Goal: Transaction & Acquisition: Purchase product/service

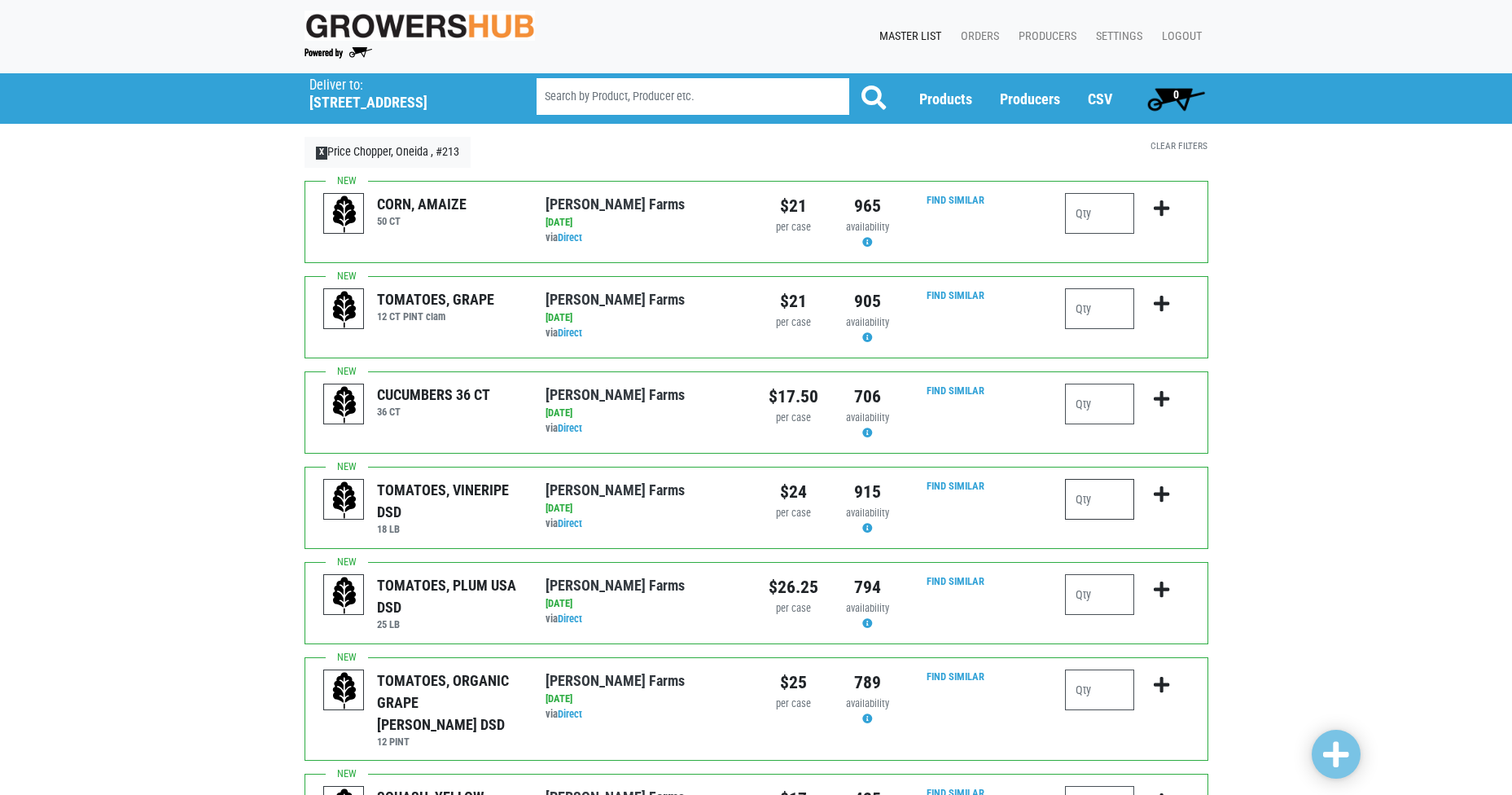
click at [1099, 496] on input "number" at bounding box center [1100, 499] width 69 height 41
type input "2"
click at [1159, 496] on icon "submit" at bounding box center [1161, 495] width 15 height 18
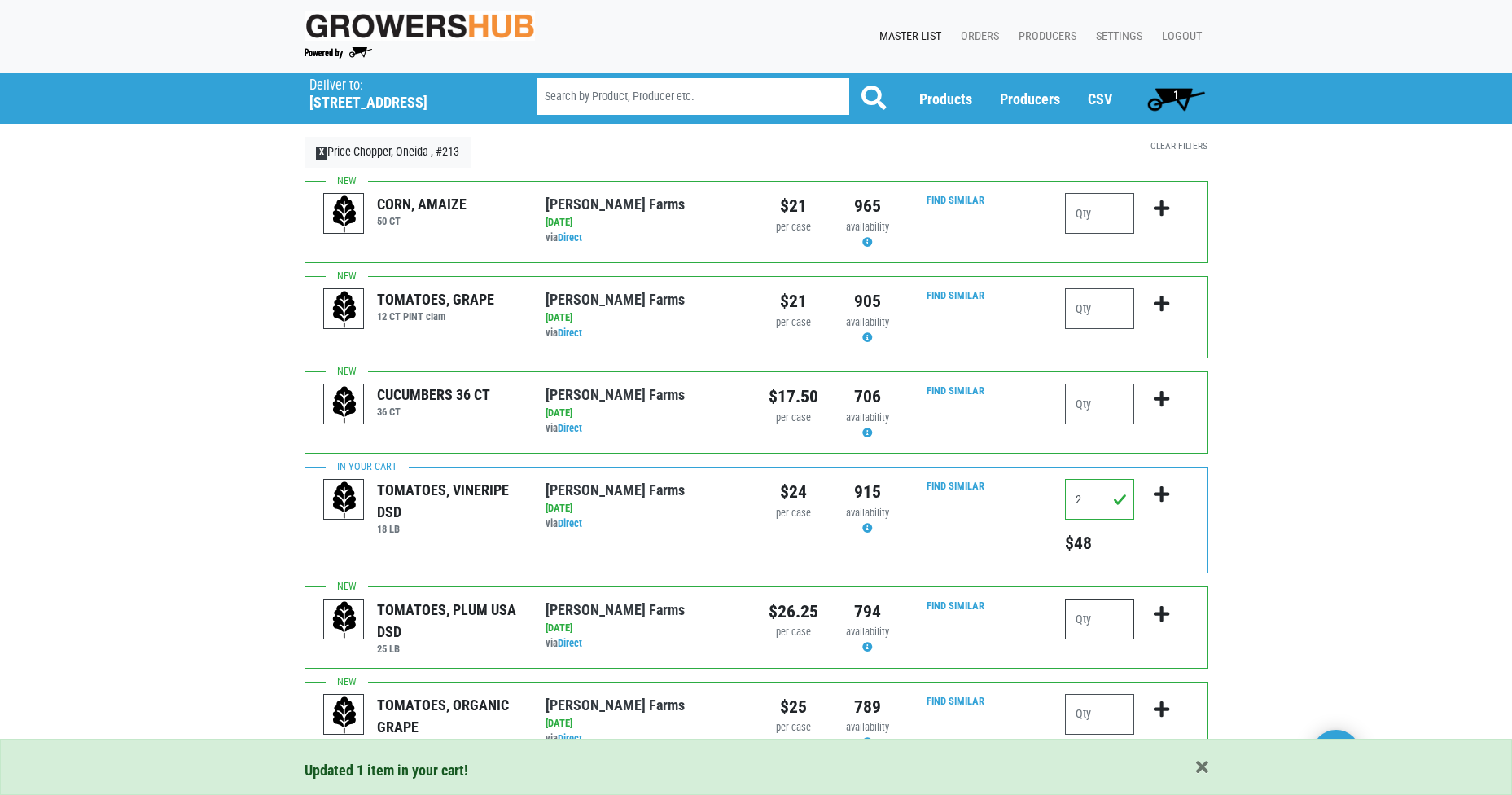
click at [1094, 613] on input "number" at bounding box center [1100, 619] width 69 height 41
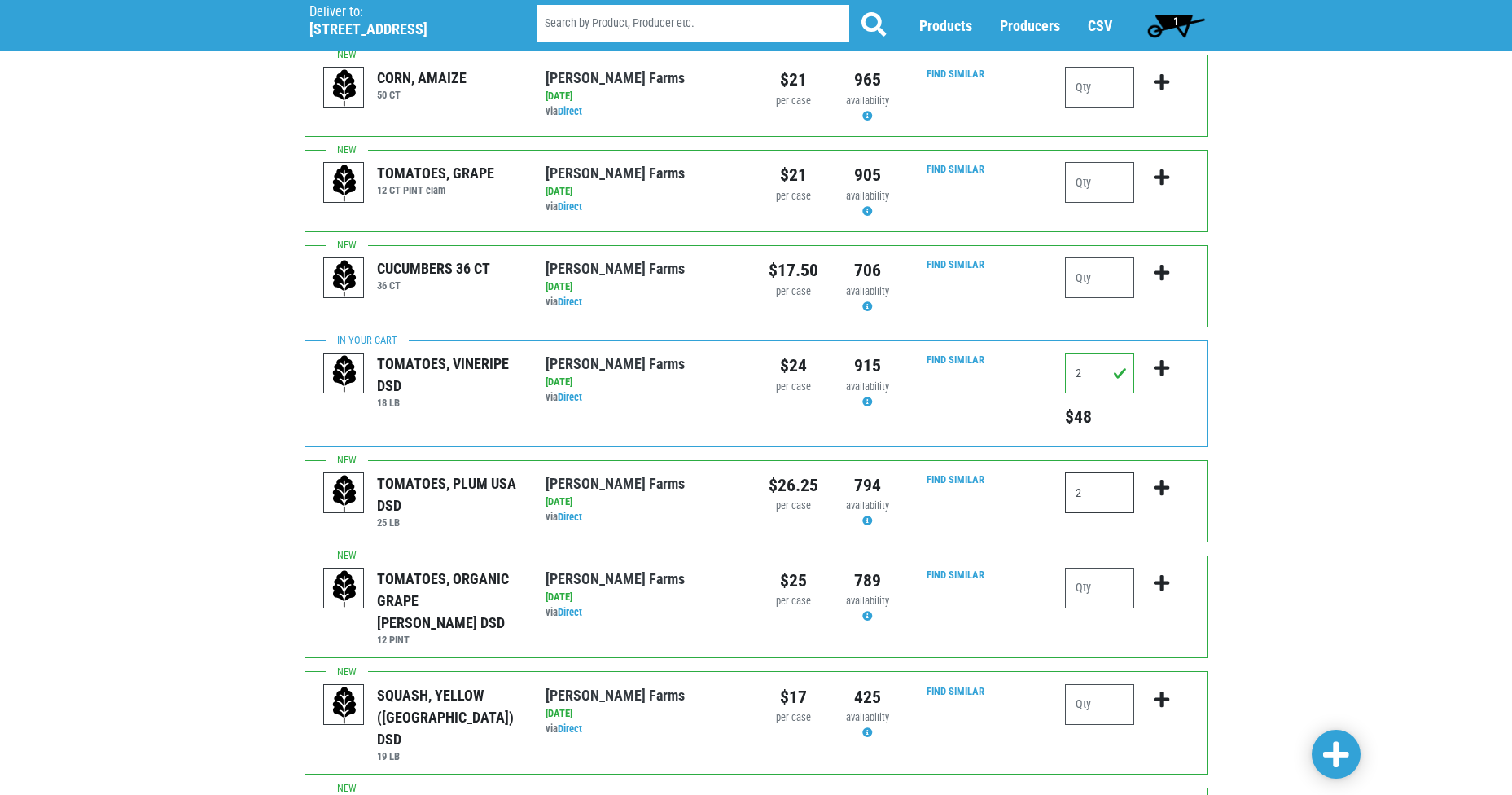
scroll to position [163, 0]
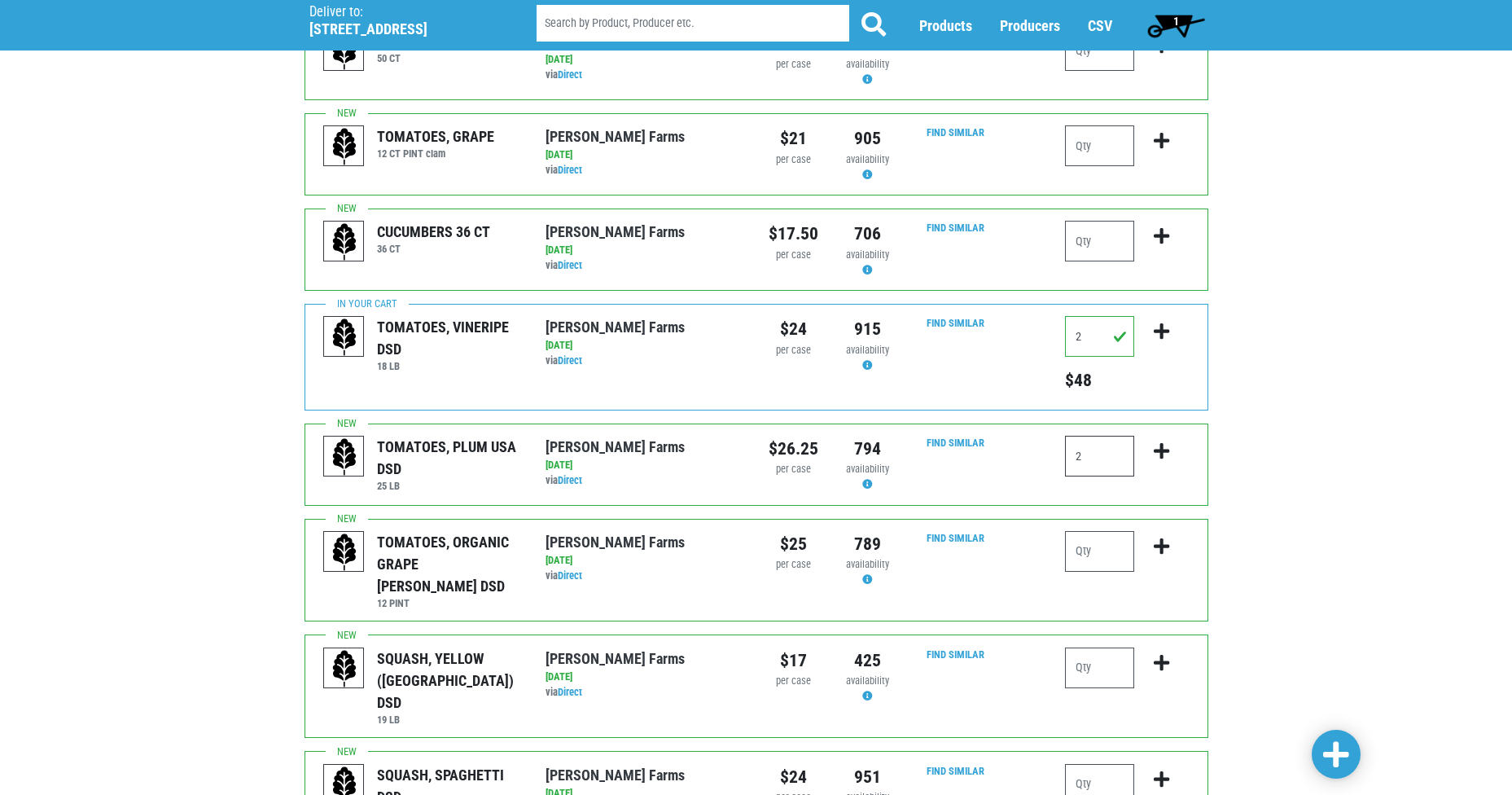
type input "2"
click at [1115, 648] on input "number" at bounding box center [1100, 668] width 69 height 41
type input "2"
click at [1164, 654] on icon "submit" at bounding box center [1161, 663] width 15 height 18
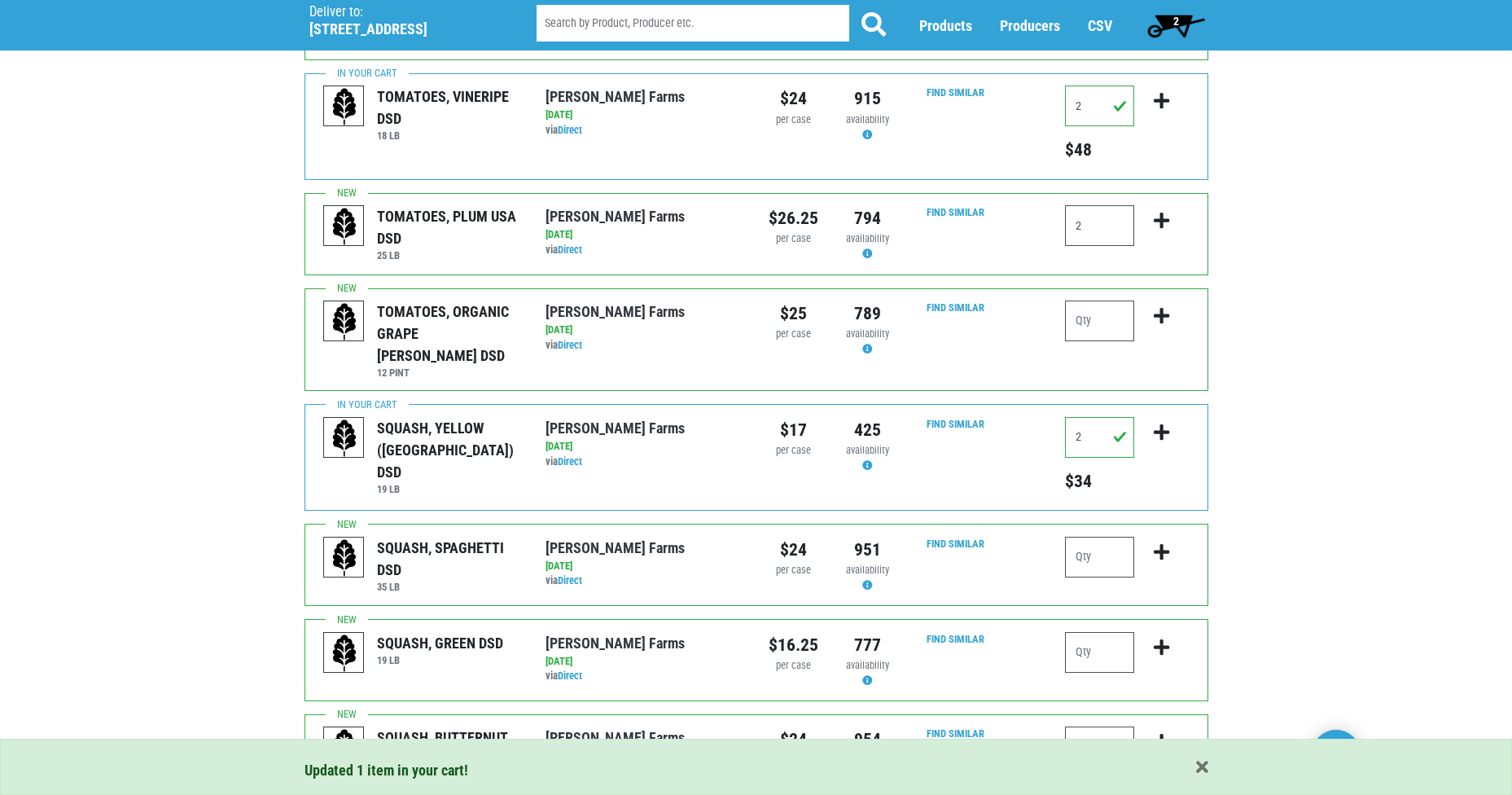
scroll to position [407, 0]
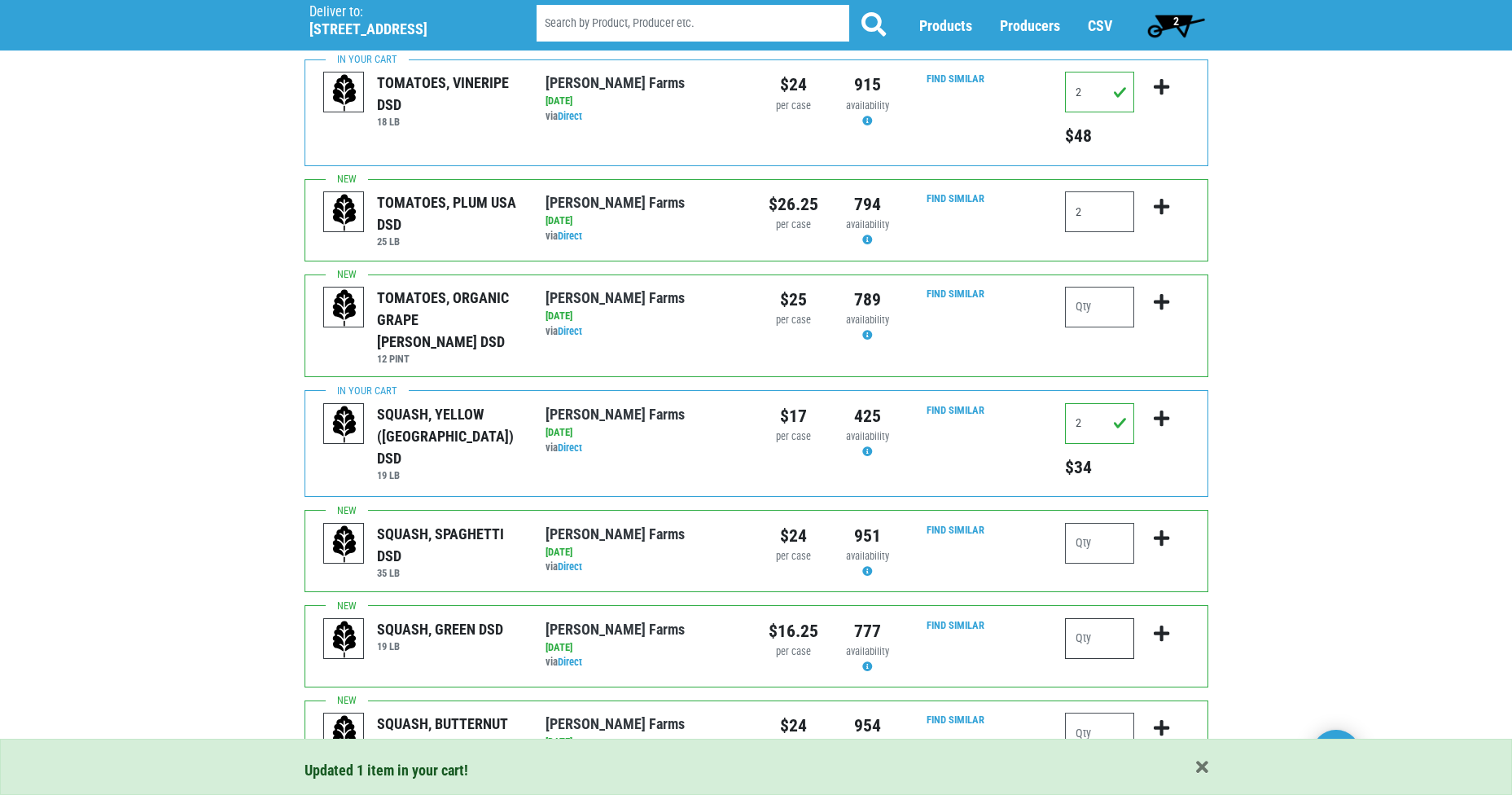
click at [1114, 626] on input "number" at bounding box center [1100, 639] width 69 height 41
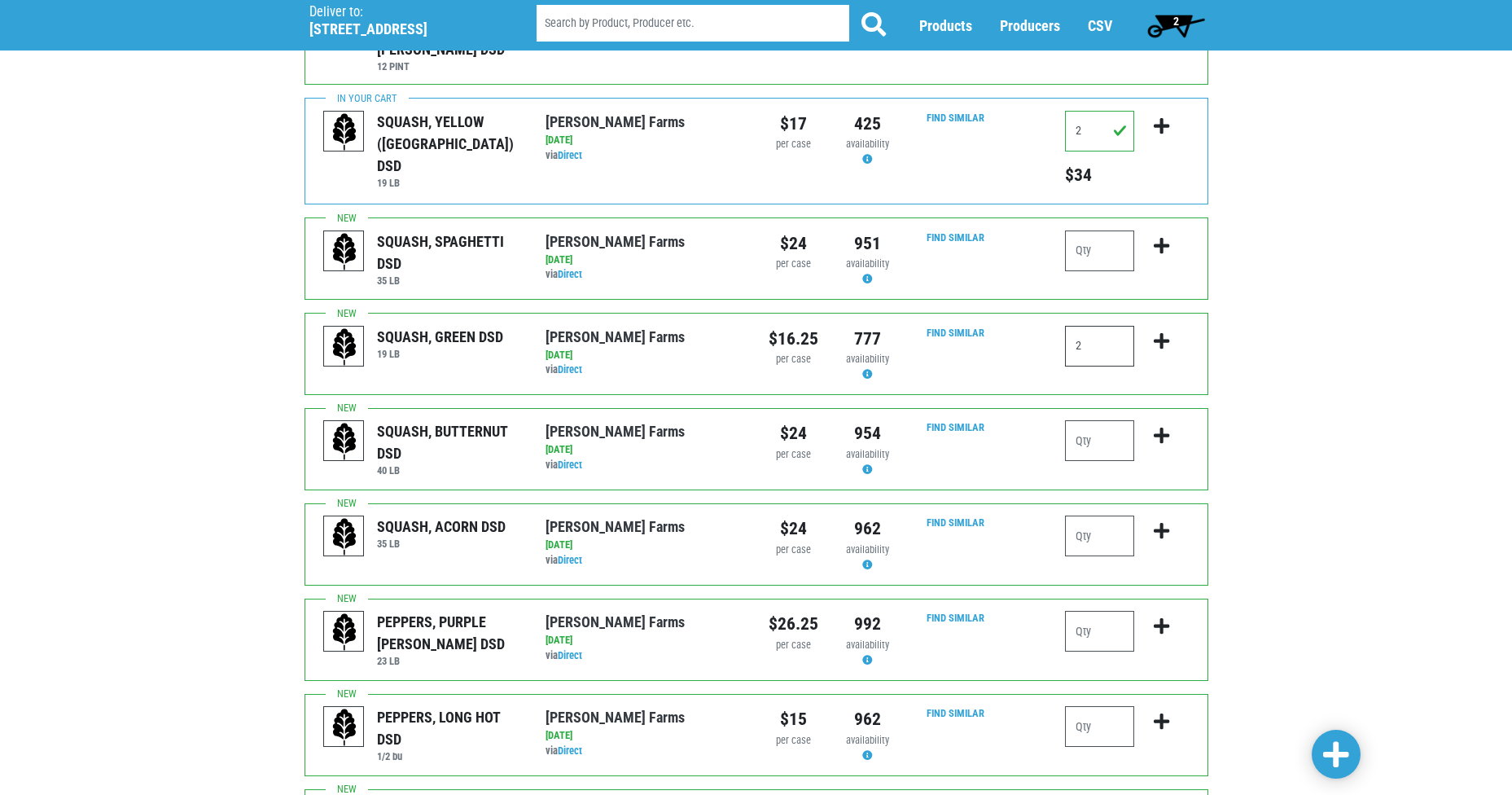
scroll to position [734, 0]
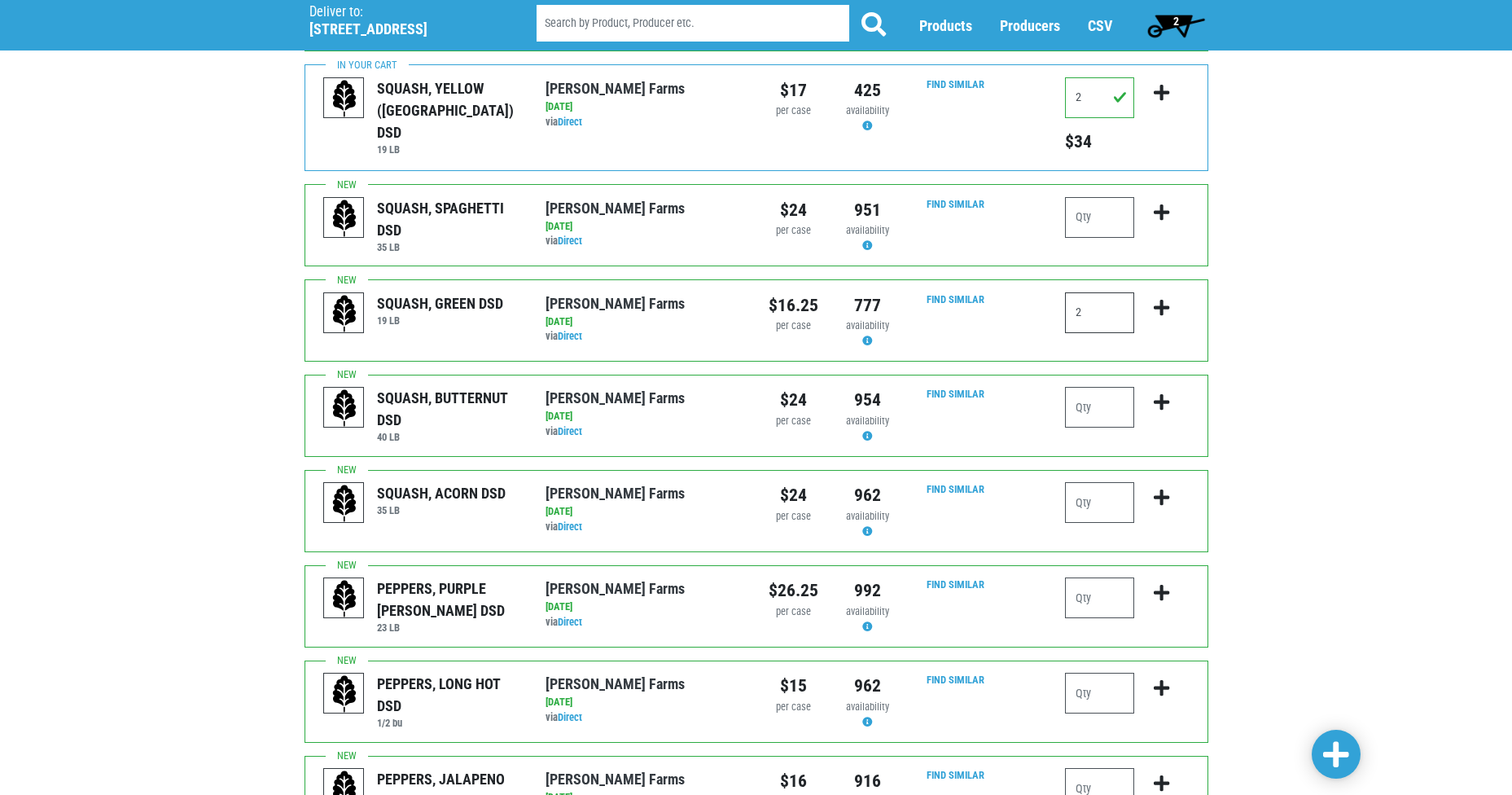
type input "2"
click at [1094, 582] on input "number" at bounding box center [1100, 598] width 69 height 41
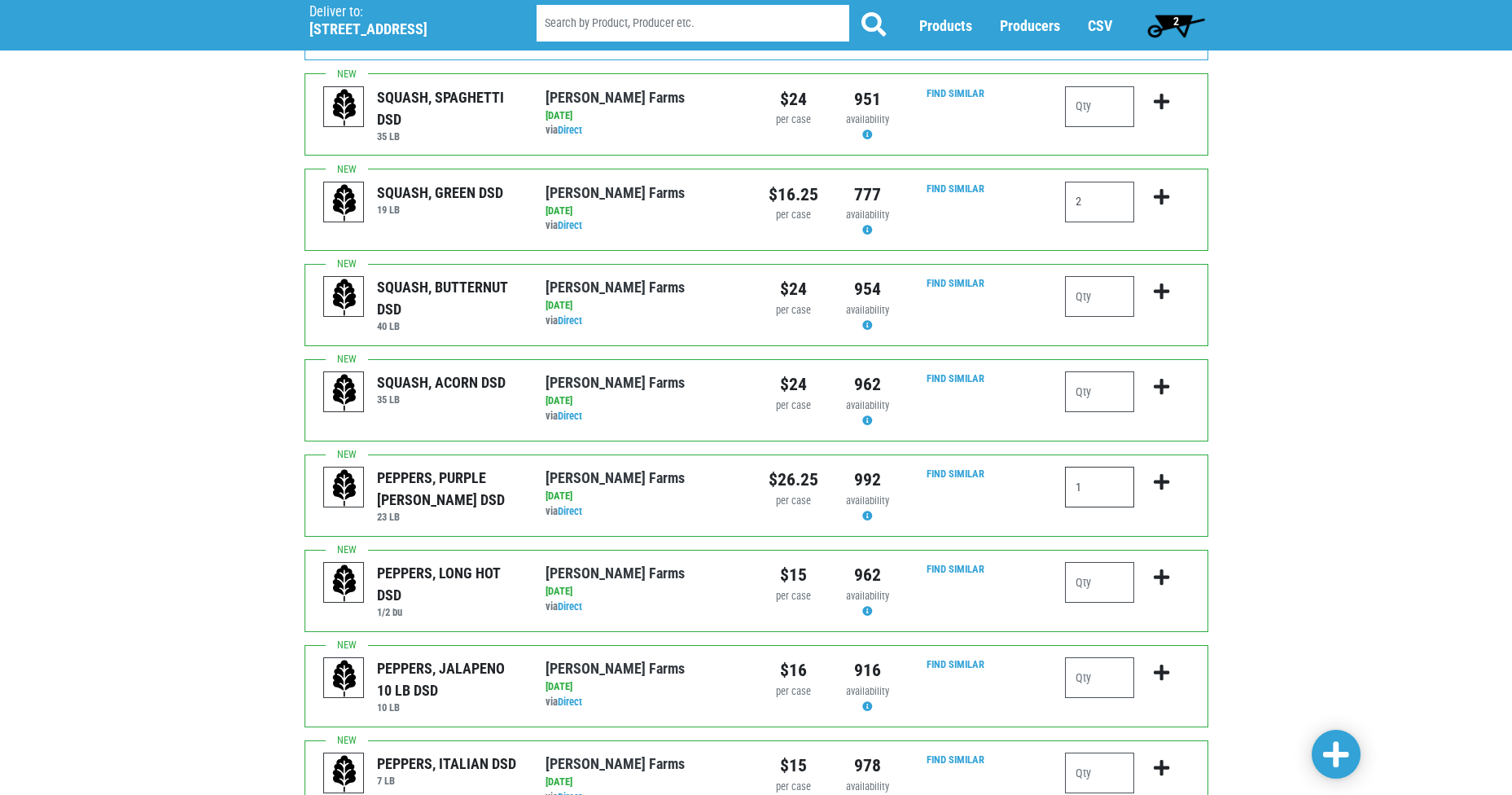
scroll to position [896, 0]
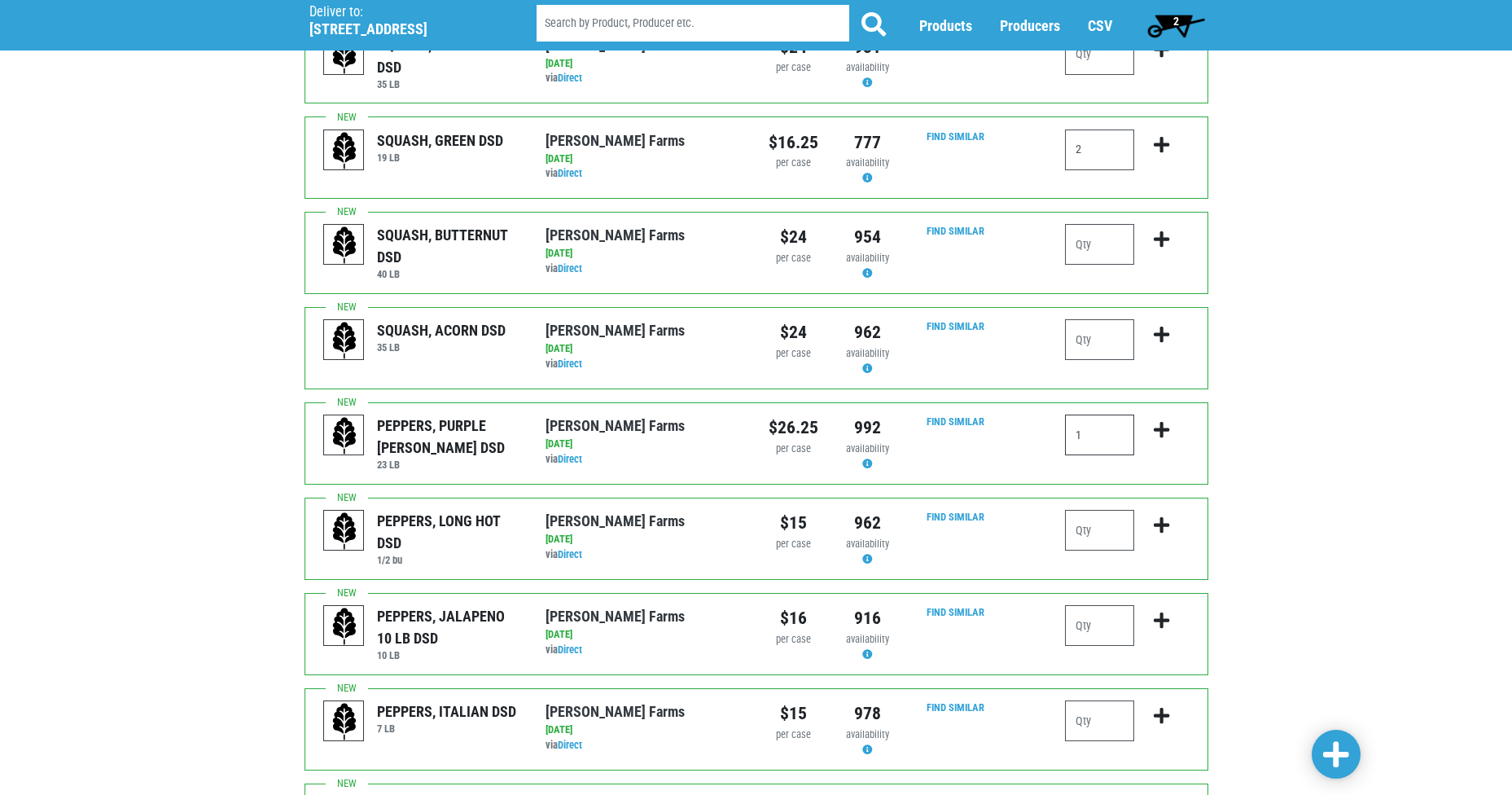
type input "1"
click at [1164, 422] on icon "submit" at bounding box center [1161, 430] width 15 height 18
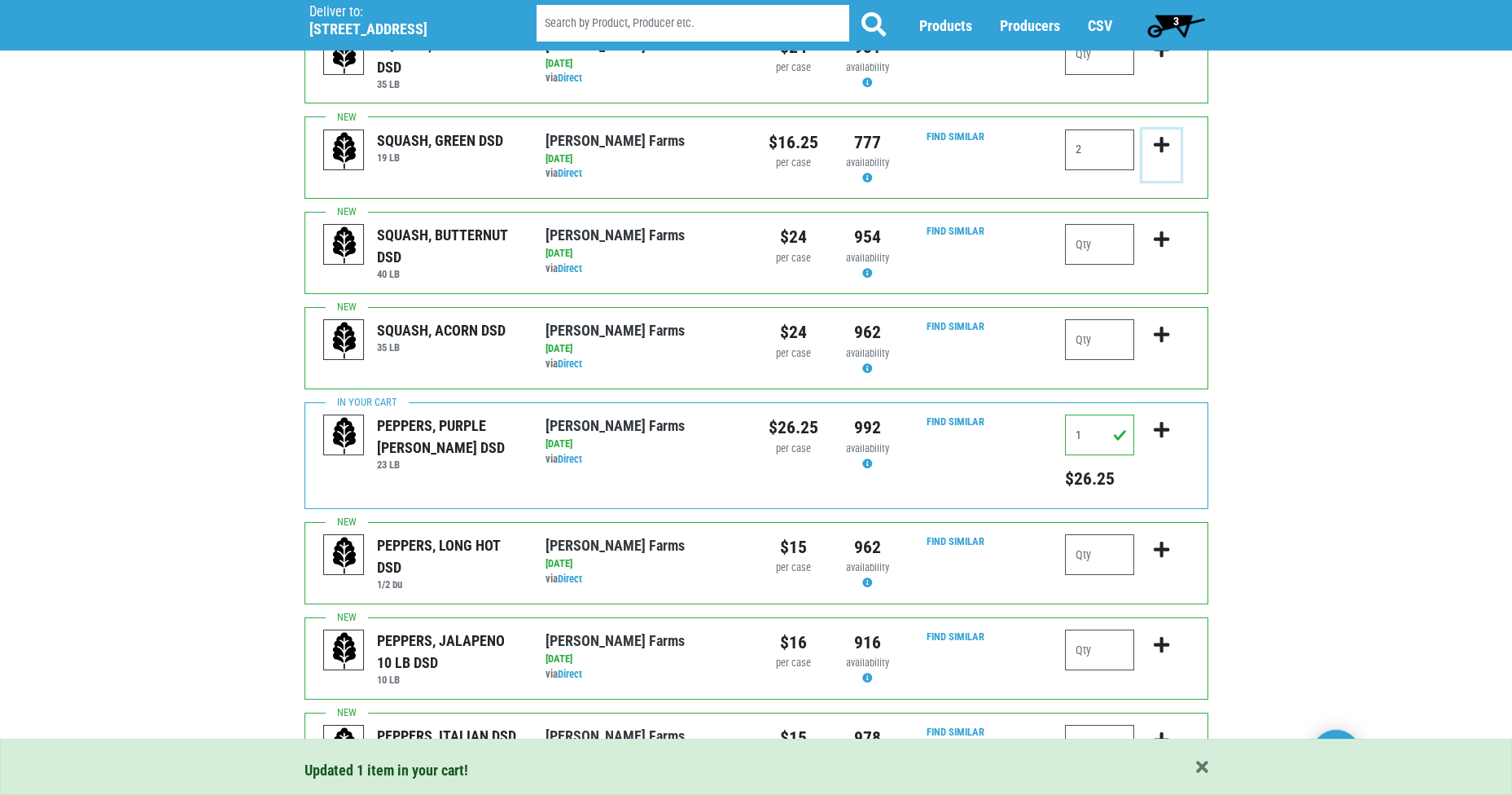
click at [1161, 136] on icon "submit" at bounding box center [1161, 145] width 15 height 18
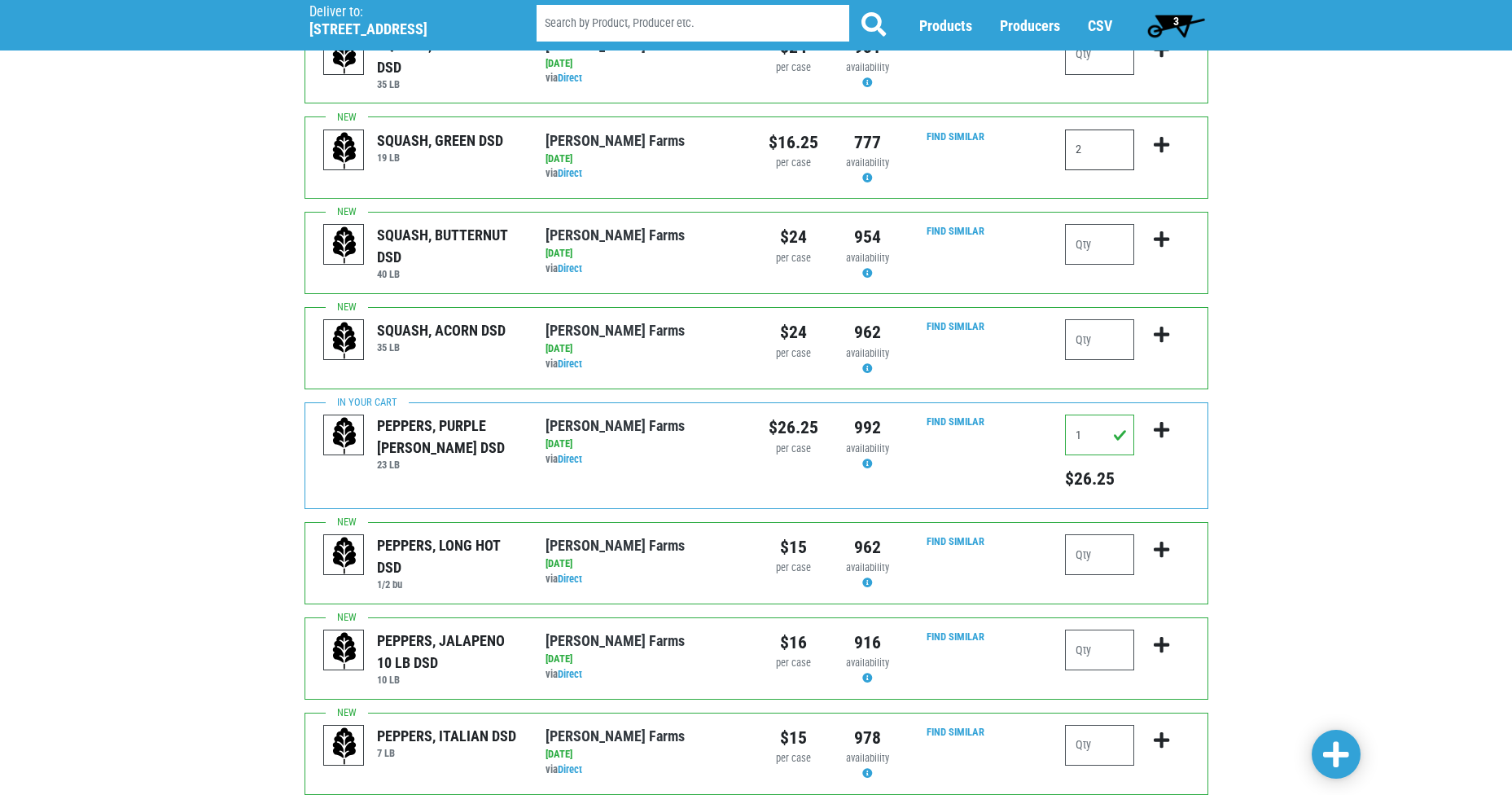
drag, startPoint x: 1090, startPoint y: 126, endPoint x: 1063, endPoint y: 135, distance: 28.5
click at [1063, 135] on div "2" at bounding box center [1127, 158] width 148 height 57
click at [1155, 136] on icon "submit" at bounding box center [1161, 145] width 15 height 18
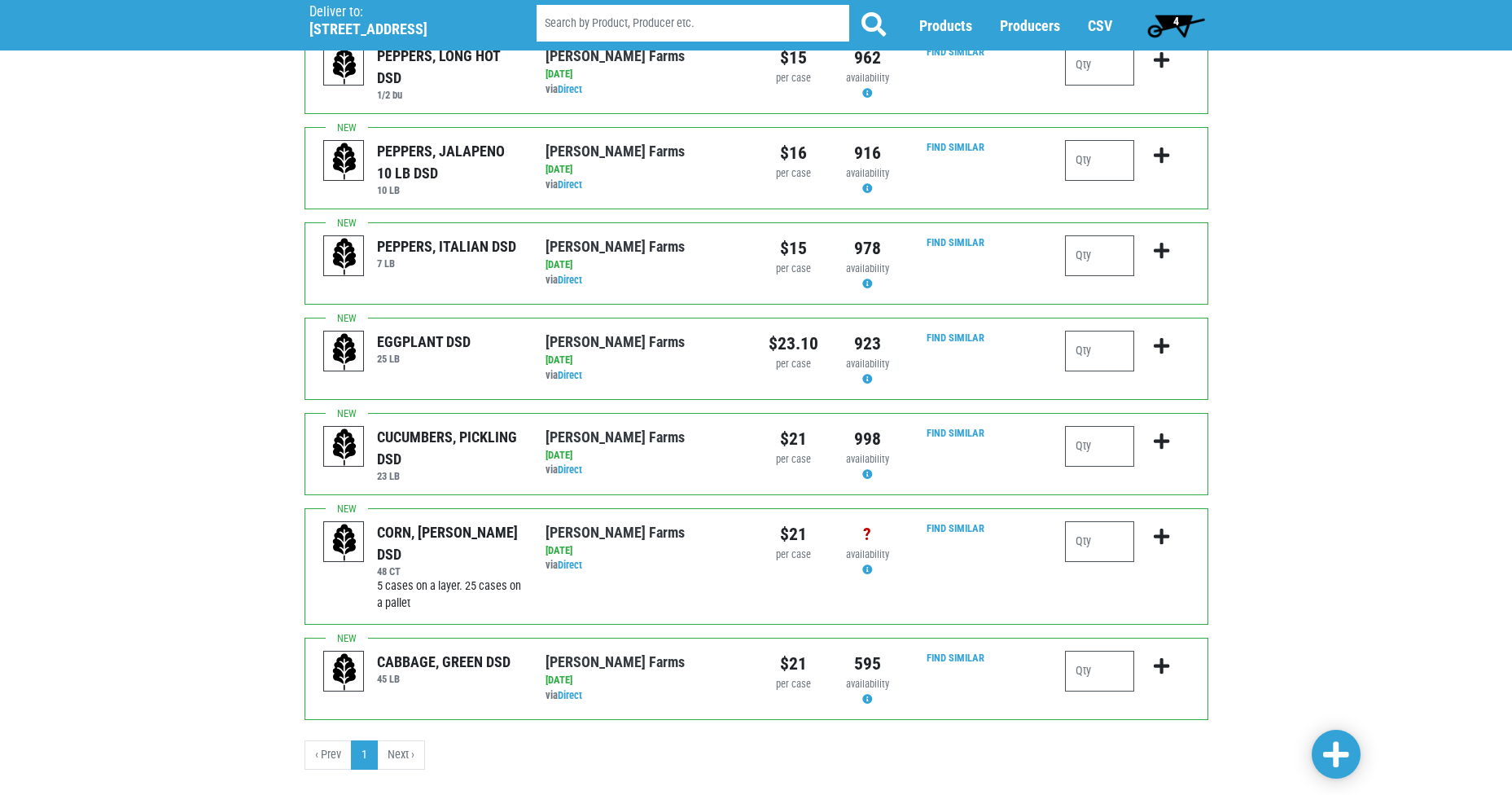
scroll to position [1417, 0]
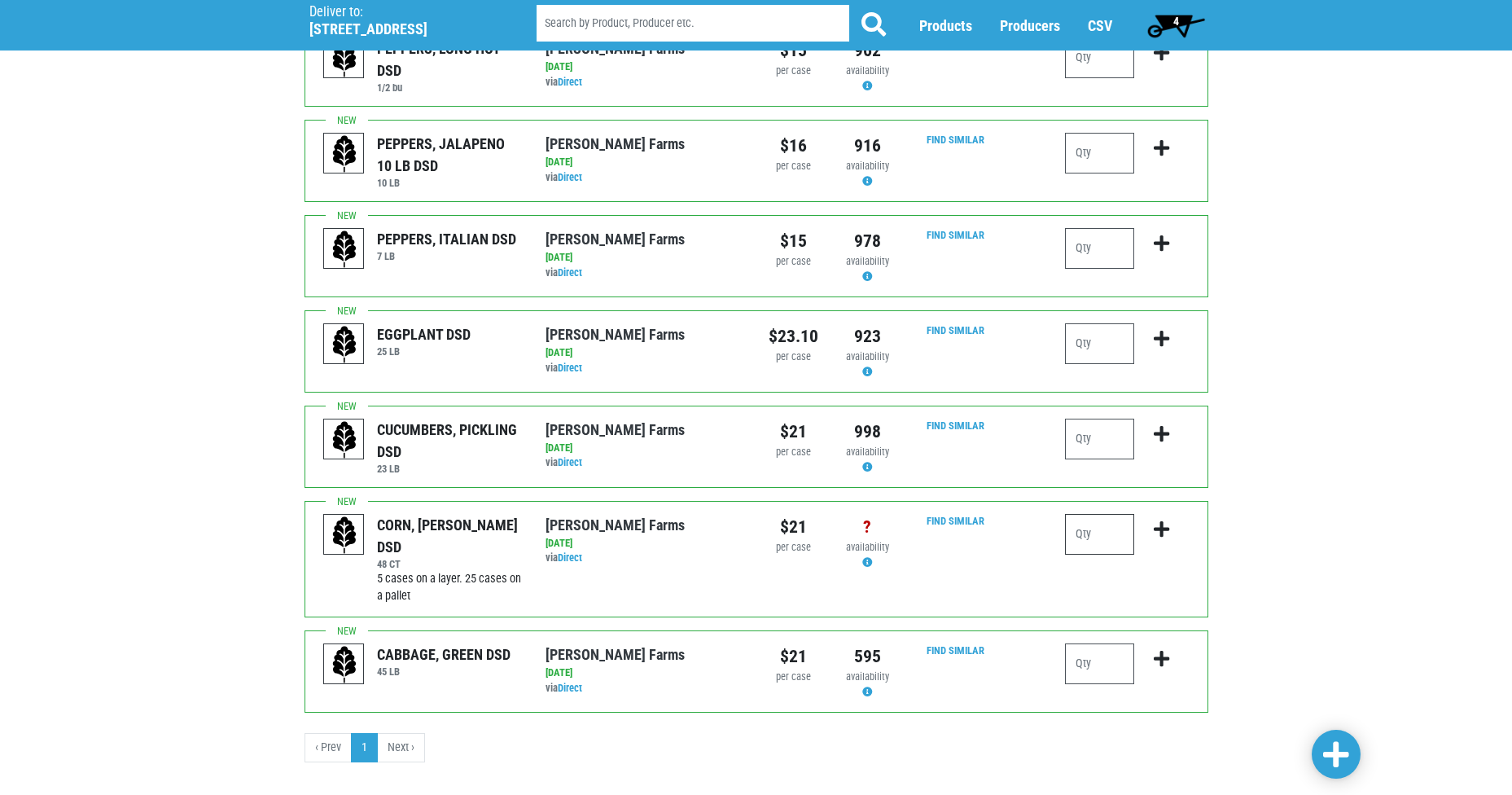
click at [1090, 514] on input "number" at bounding box center [1100, 535] width 69 height 41
type input "15"
click at [1162, 520] on icon "submit" at bounding box center [1161, 529] width 15 height 18
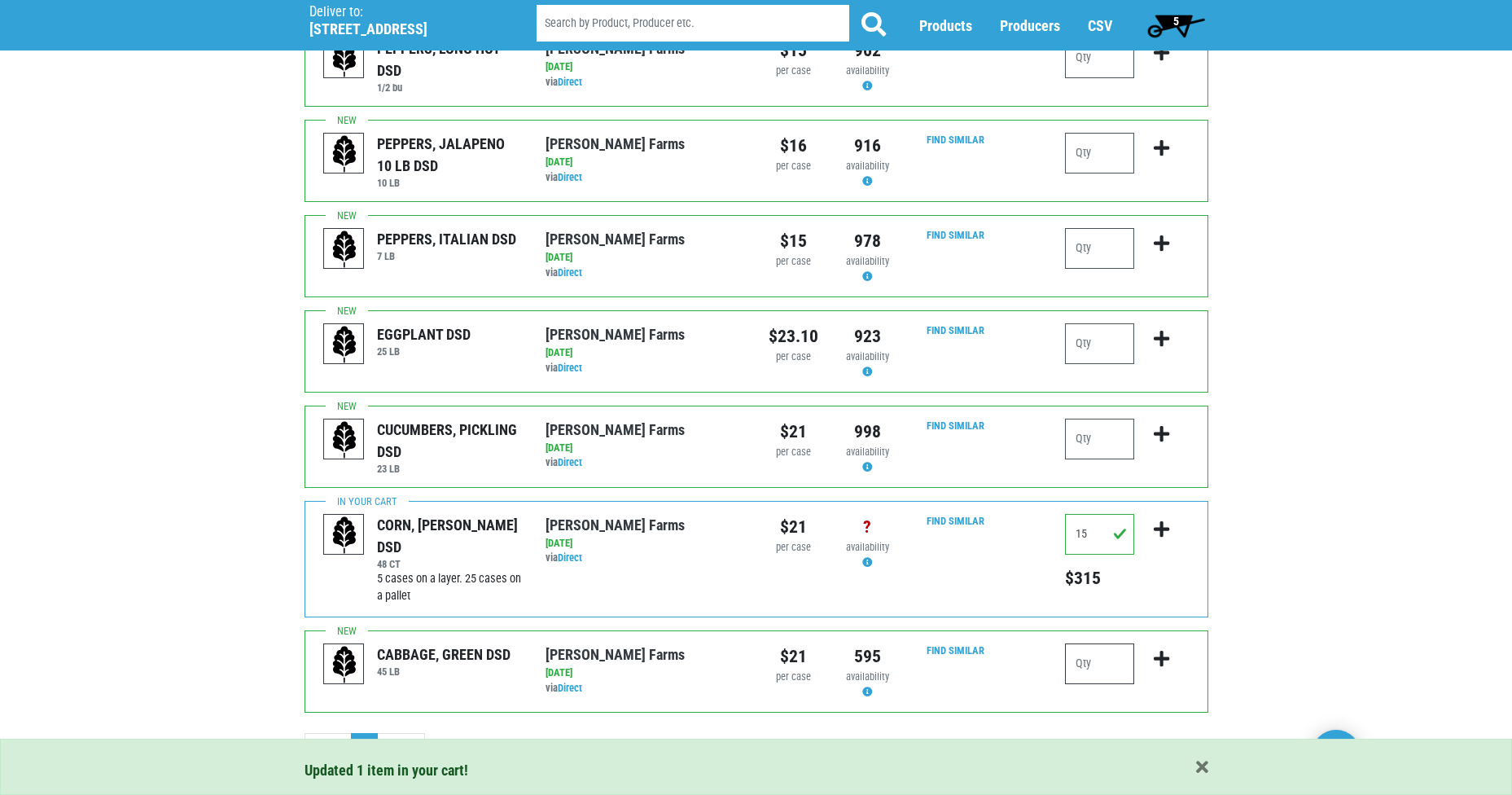
click at [1089, 643] on input "number" at bounding box center [1100, 664] width 69 height 41
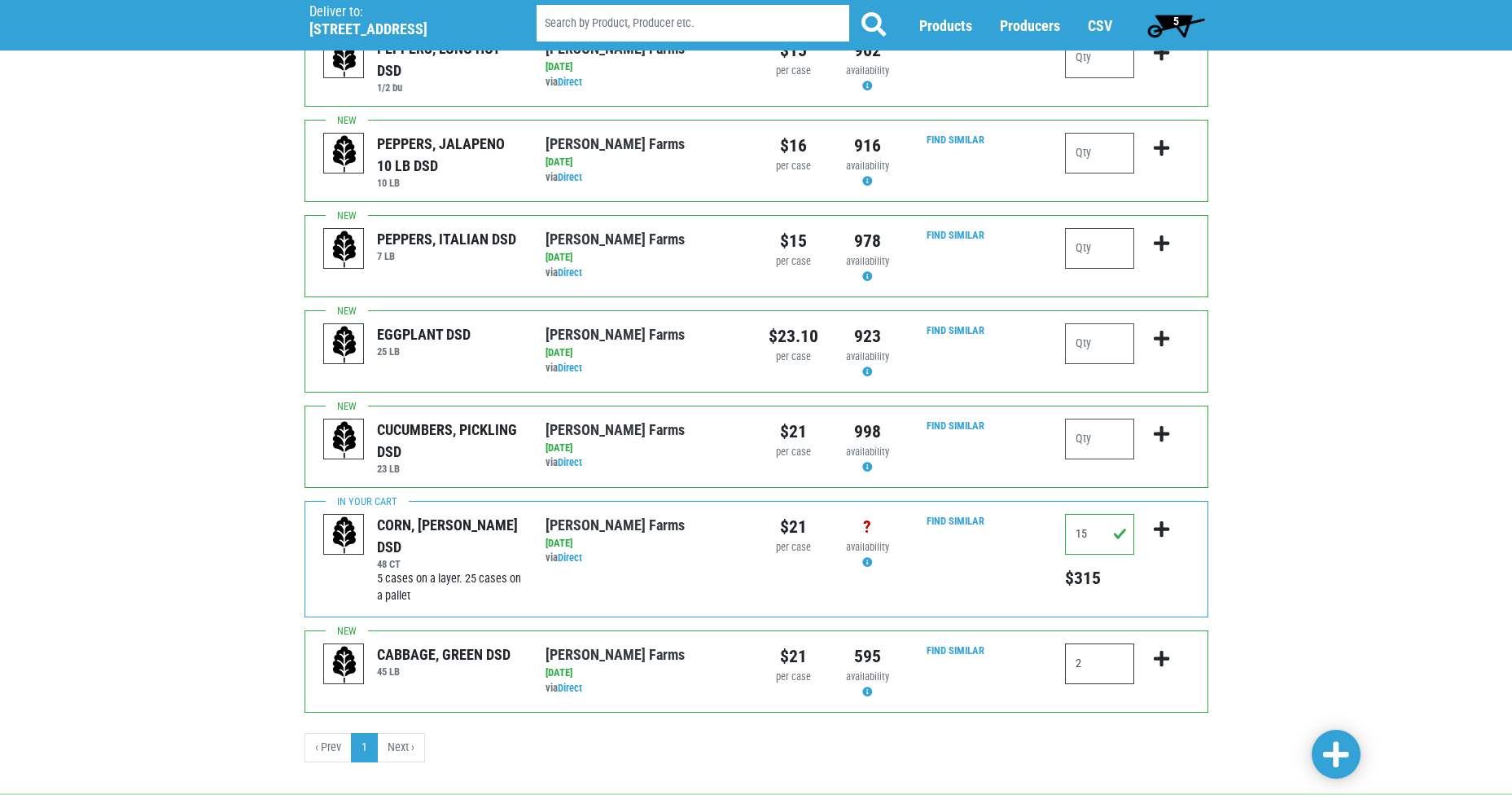
type input "2"
click at [1156, 650] on icon "submit" at bounding box center [1161, 659] width 15 height 18
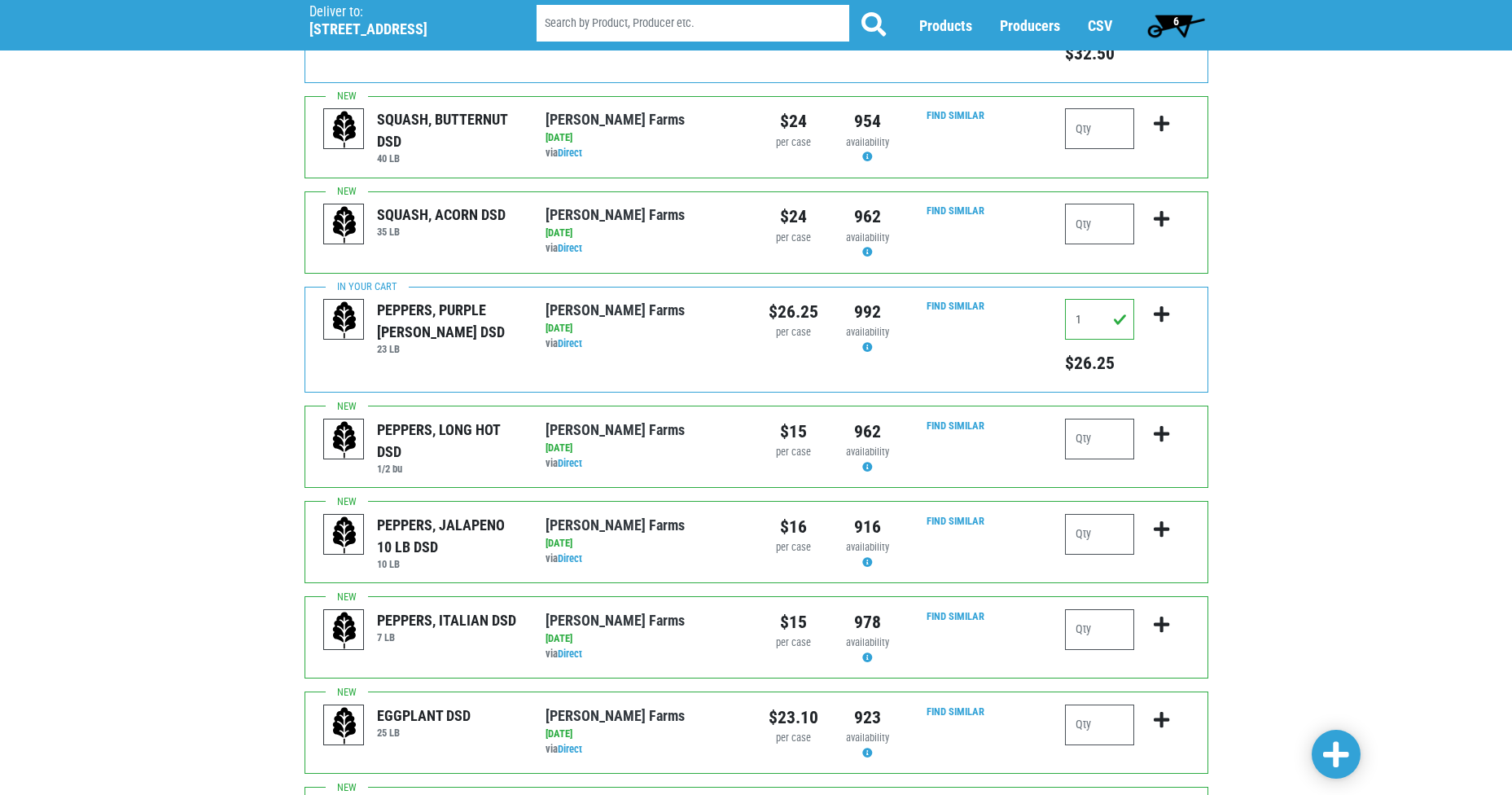
scroll to position [1035, 0]
click at [1096, 706] on input "number" at bounding box center [1100, 726] width 69 height 41
type input "1"
click at [1162, 713] on icon "submit" at bounding box center [1161, 722] width 15 height 18
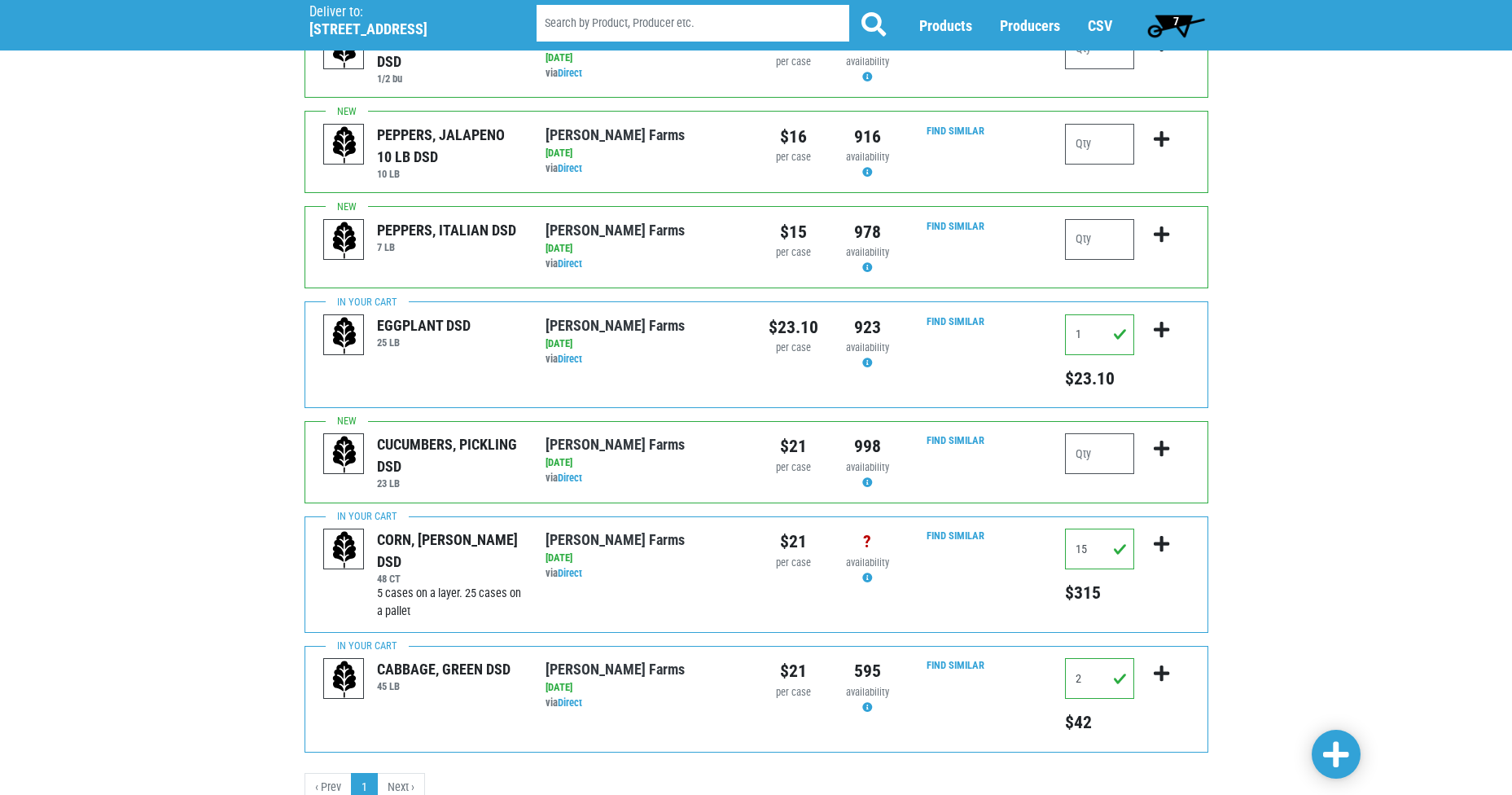
scroll to position [1466, 0]
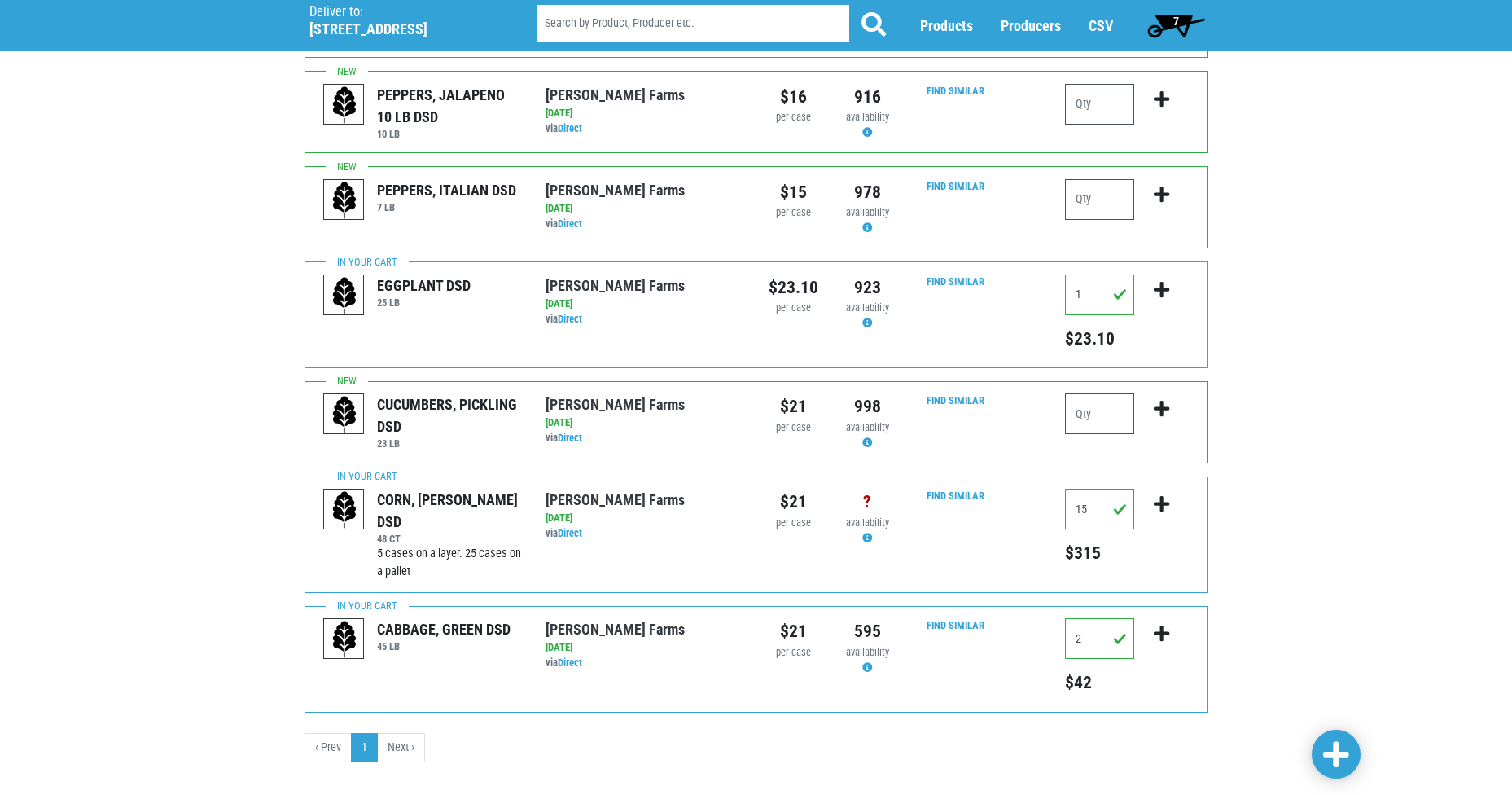
click at [1176, 23] on span "7" at bounding box center [1176, 20] width 5 height 13
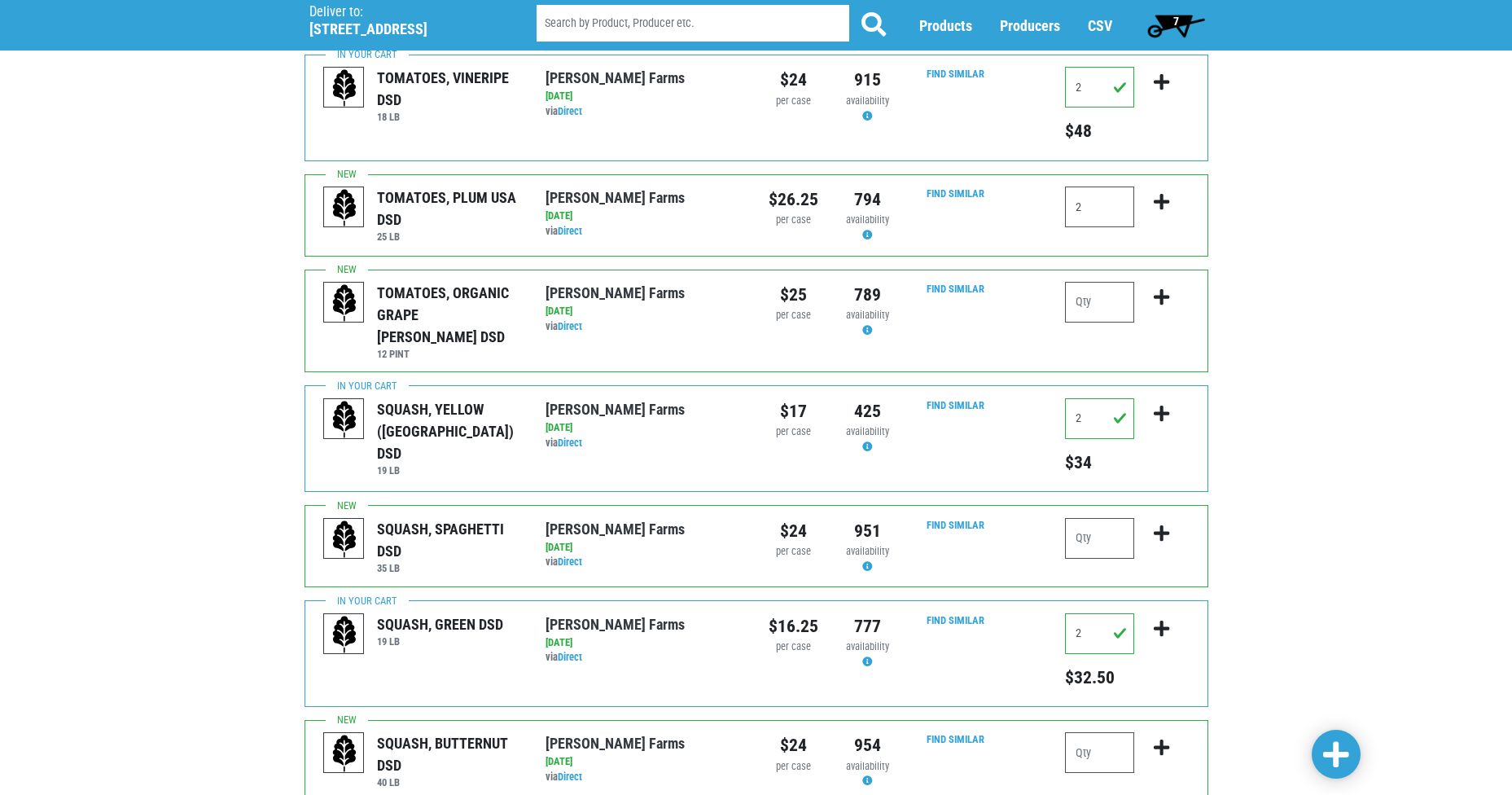
scroll to position [407, 0]
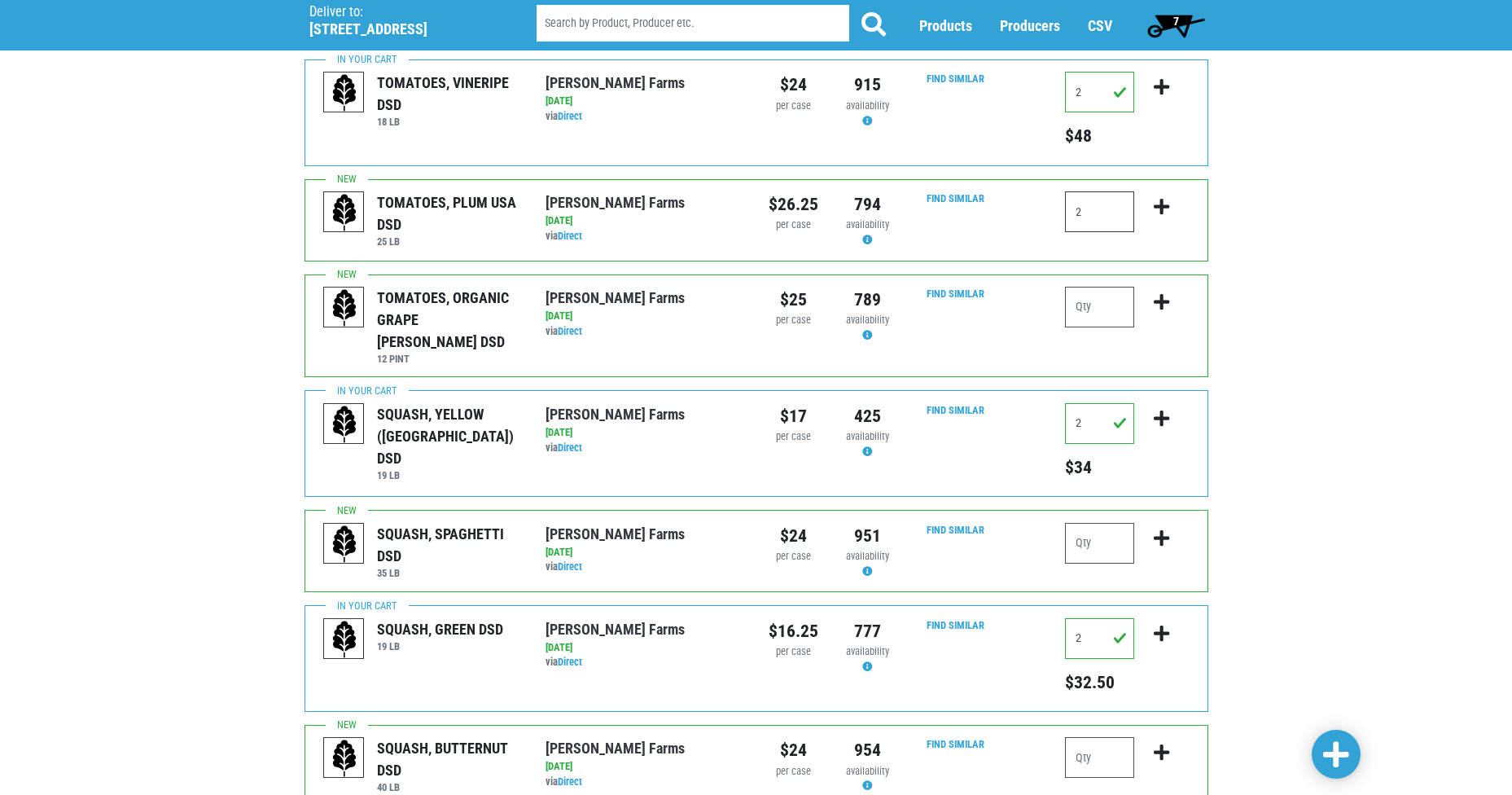
drag, startPoint x: 1089, startPoint y: 216, endPoint x: 1028, endPoint y: 218, distance: 61.0
click at [1028, 218] on div "TOMATOES, PLUM USA DSD 25 LB Reeves Farms via Direct on 2025-08-10 25 LB UPC: R…" at bounding box center [756, 220] width 904 height 82
click at [1156, 208] on icon "submit" at bounding box center [1161, 207] width 15 height 18
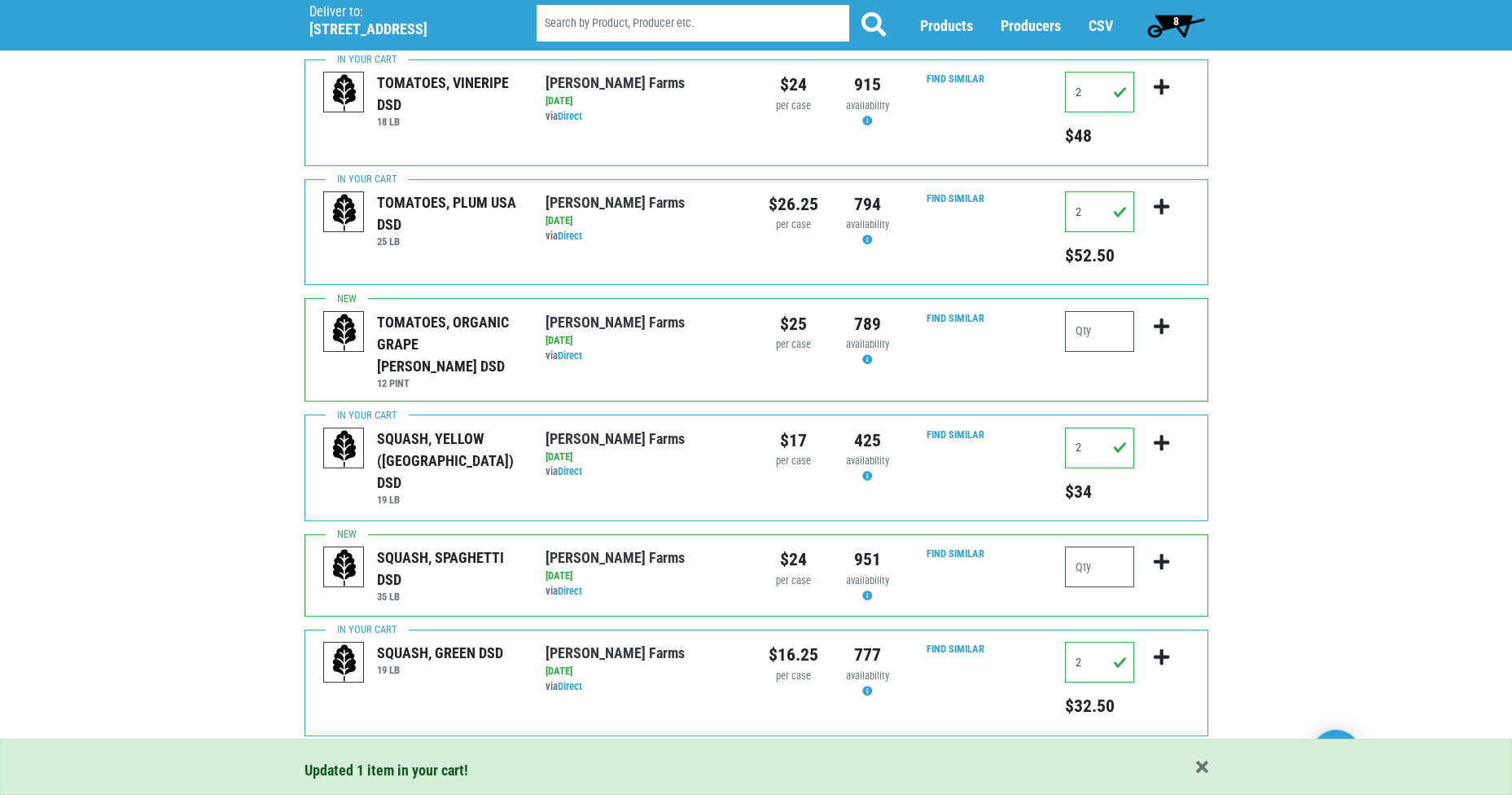
click at [1172, 18] on span "8" at bounding box center [1176, 25] width 72 height 33
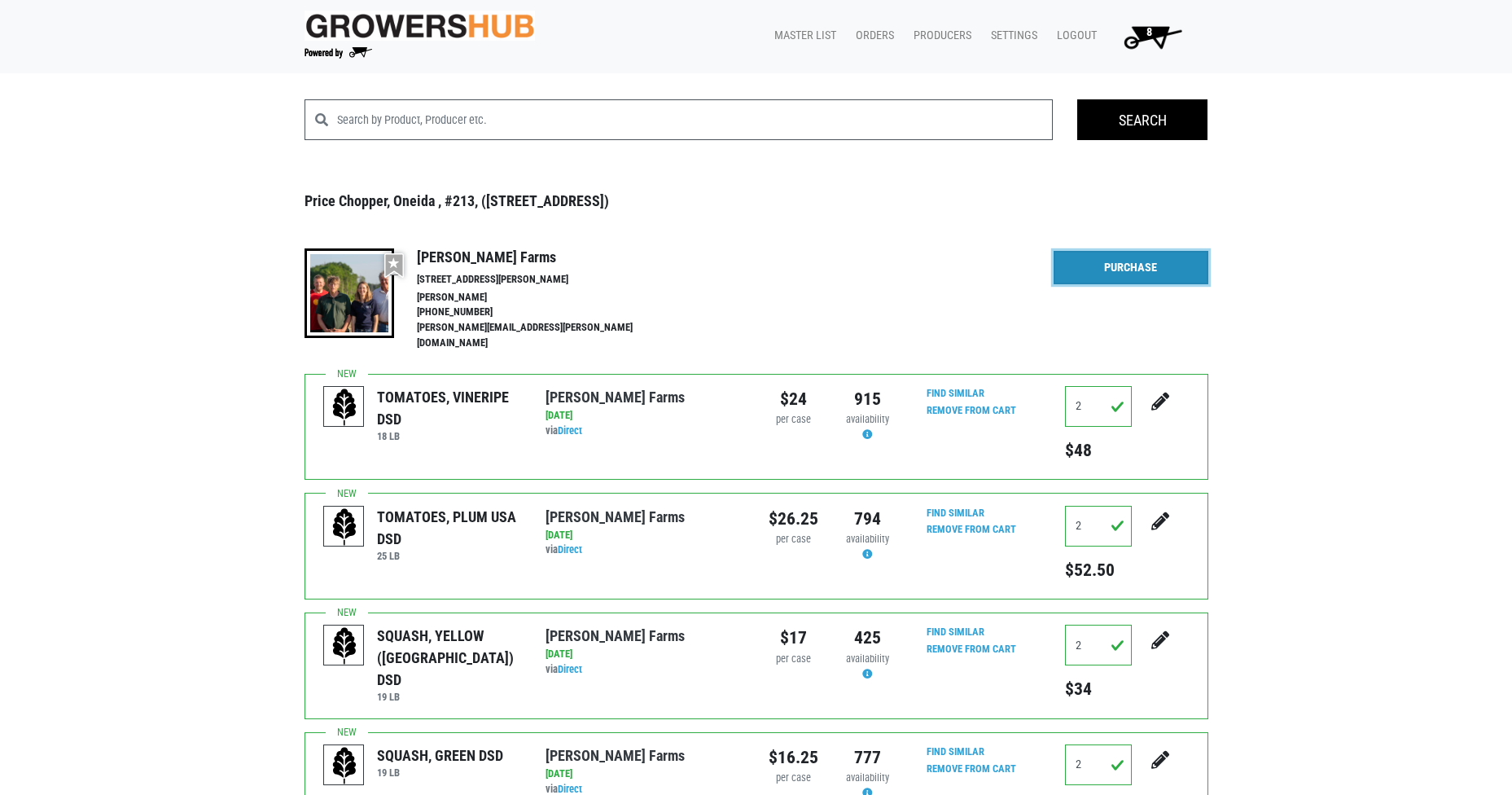
click at [1129, 269] on link "Purchase" at bounding box center [1132, 268] width 155 height 34
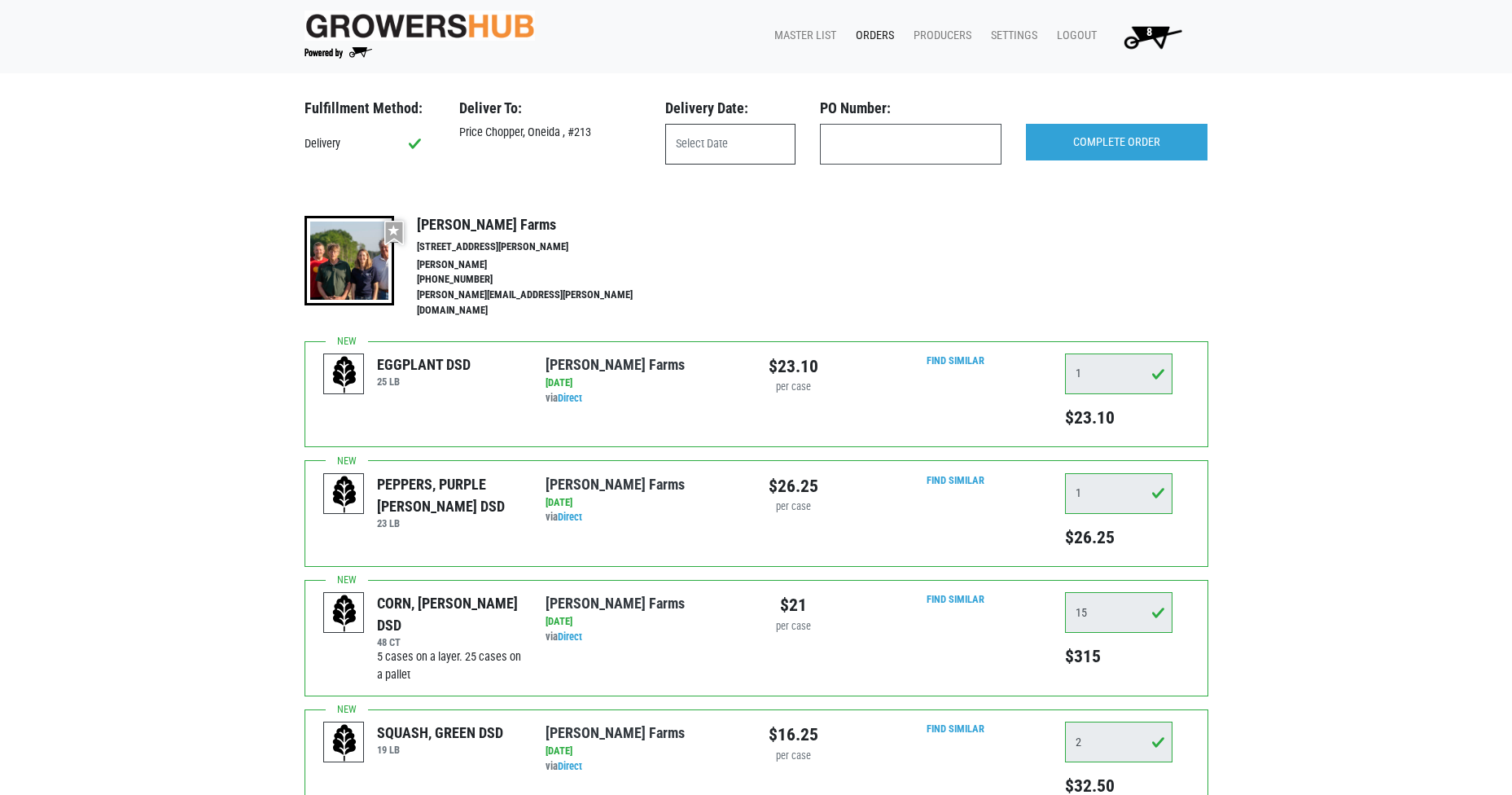
click at [731, 144] on input "text" at bounding box center [731, 144] width 130 height 41
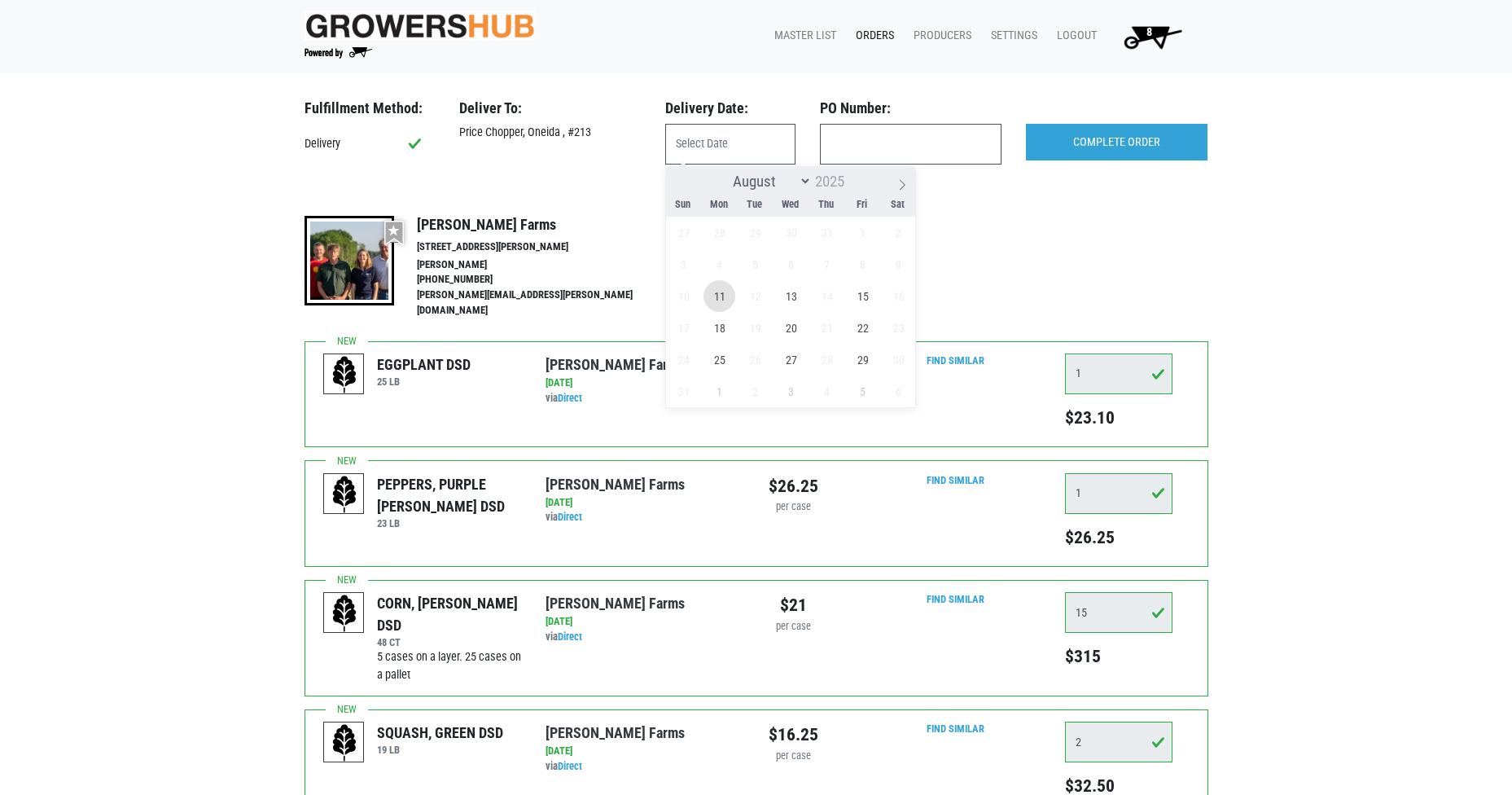
click at [715, 298] on span "11" at bounding box center [720, 296] width 32 height 32
type input "2025-08-11"
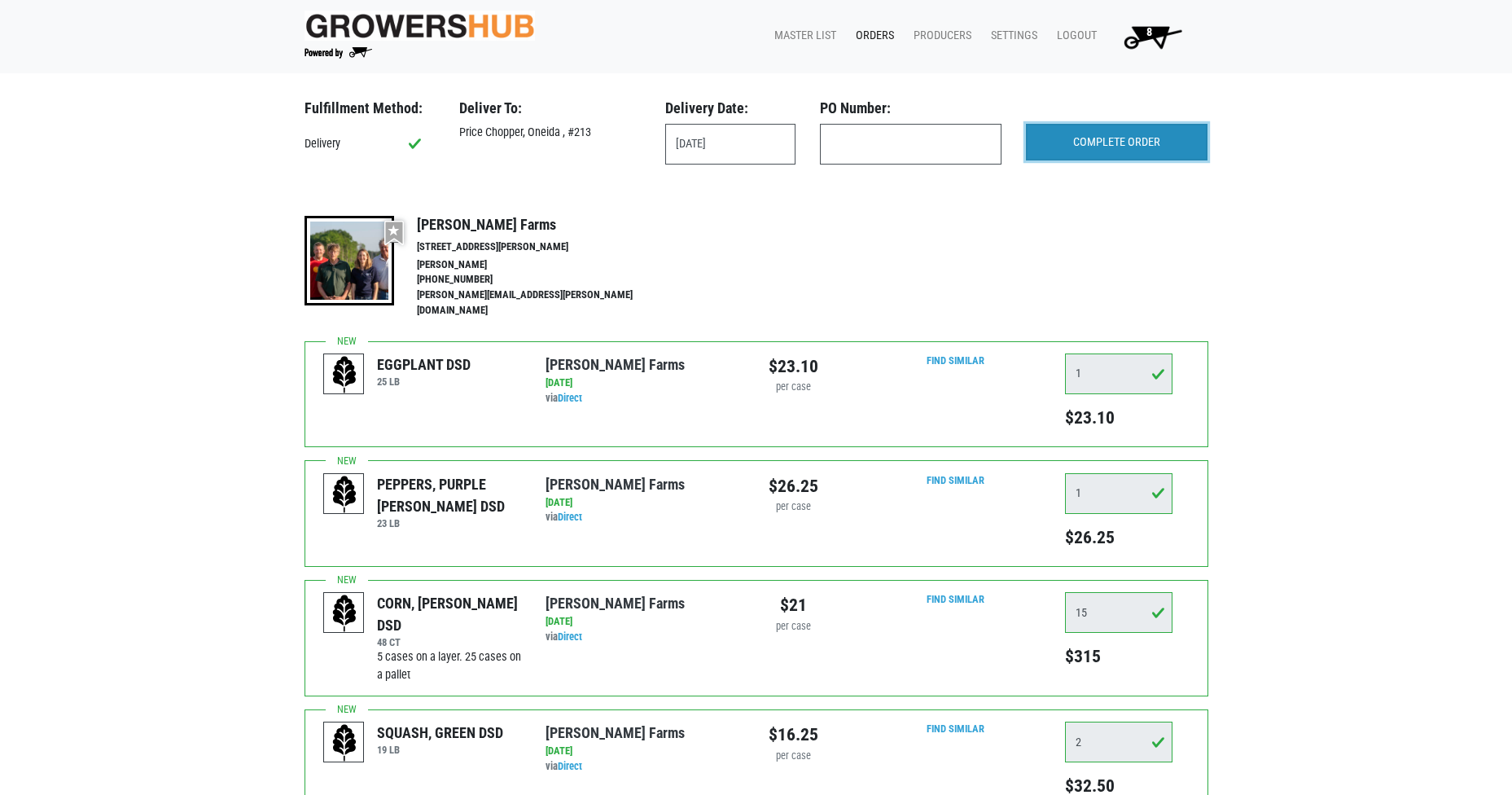
click at [1099, 136] on input "COMPLETE ORDER" at bounding box center [1117, 143] width 182 height 37
